Goal: Transaction & Acquisition: Purchase product/service

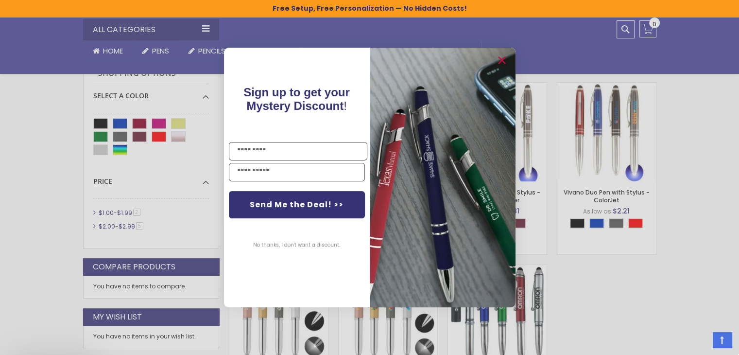
scroll to position [313, 0]
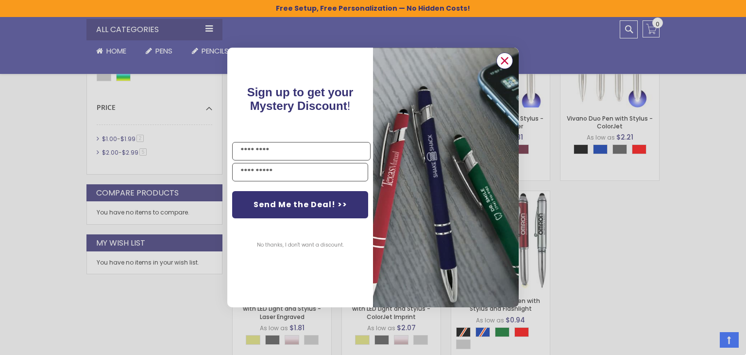
click at [501, 58] on circle "Close dialog" at bounding box center [505, 60] width 15 height 15
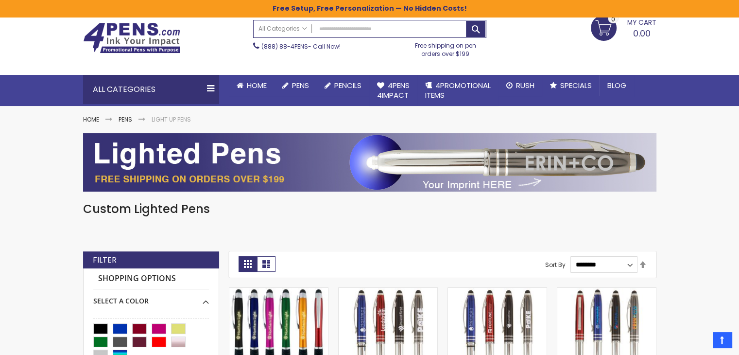
scroll to position [23, 0]
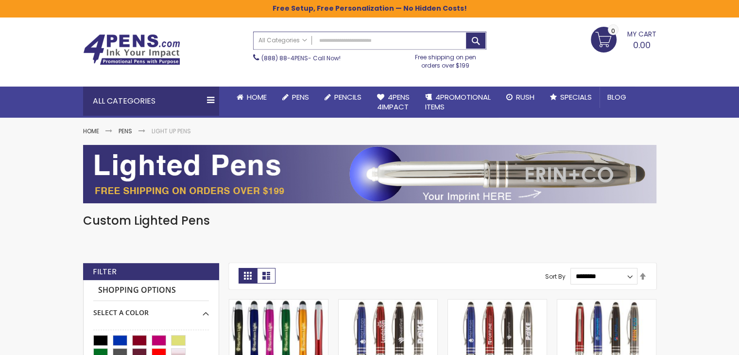
click at [390, 39] on input "Search" at bounding box center [370, 40] width 232 height 17
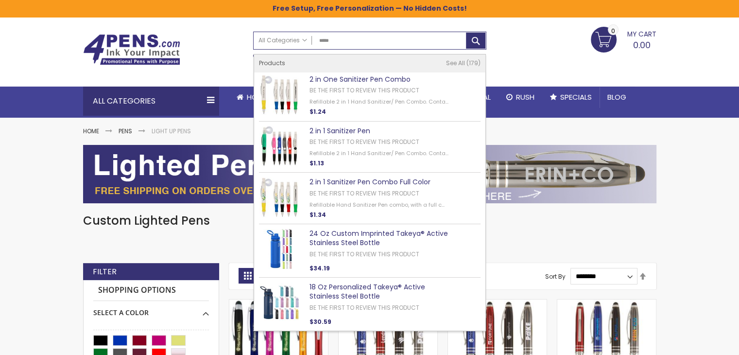
click at [373, 78] on link "2 in One Sanitizer Pen Combo" at bounding box center [360, 79] width 101 height 10
type input "*****"
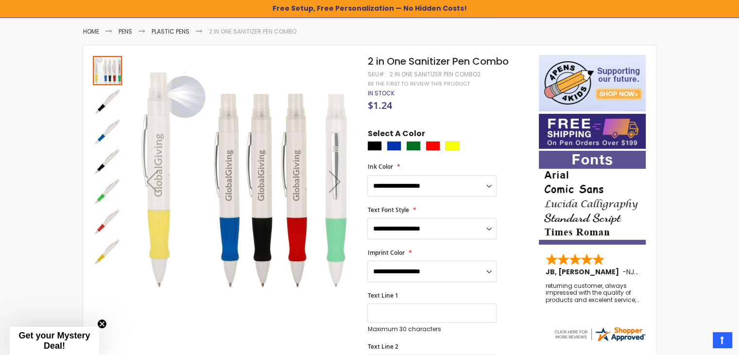
scroll to position [122, 0]
